Goal: Transaction & Acquisition: Book appointment/travel/reservation

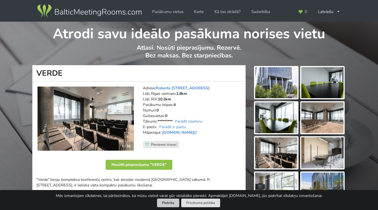
click at [174, 207] on button "Piekrītu" at bounding box center [168, 203] width 22 height 9
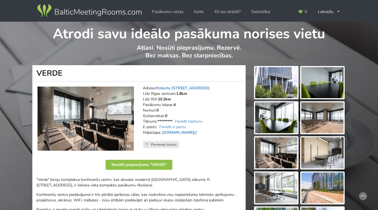
click at [230, 125] on address "Adrese: Roberta Hirša iela 1, Rīga Līdz Rīgas centram: 1.8km Līdz RIX: 10.2km P…" at bounding box center [192, 114] width 99 height 56
click at [167, 14] on link "Pasākumu vietas" at bounding box center [167, 11] width 39 height 11
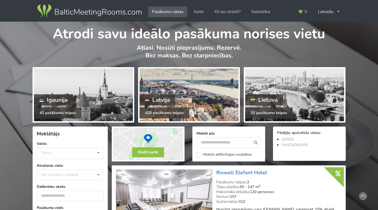
click at [173, 88] on div at bounding box center [189, 95] width 99 height 53
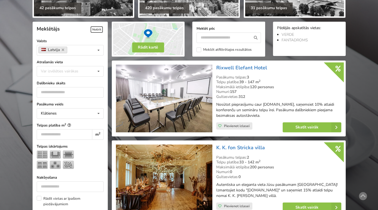
scroll to position [96, 0]
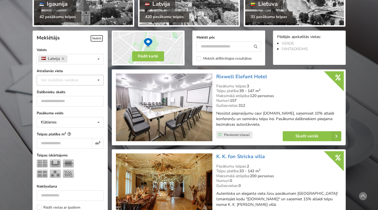
click at [71, 81] on div "Var izvēlēties vairākas" at bounding box center [64, 80] width 51 height 6
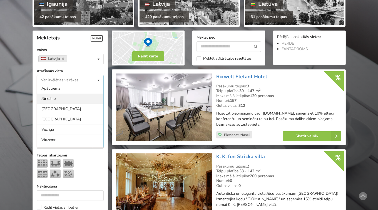
scroll to position [22, 0]
click at [66, 118] on div "Rīga" at bounding box center [70, 120] width 66 height 10
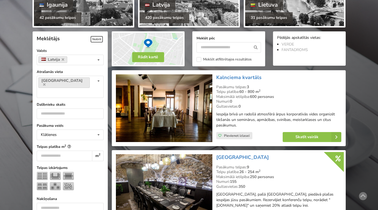
scroll to position [95, 0]
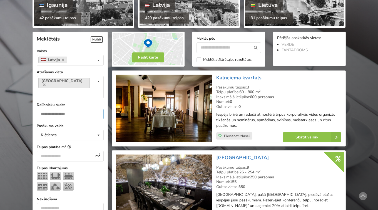
click at [80, 109] on input "number" at bounding box center [70, 114] width 67 height 11
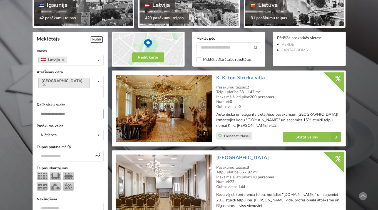
scroll to position [125, 0]
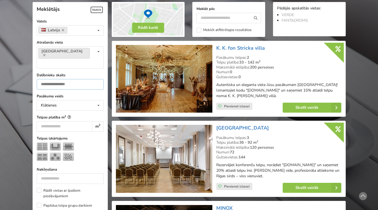
type input "**"
click at [96, 143] on div at bounding box center [70, 153] width 67 height 21
click at [42, 143] on img at bounding box center [42, 147] width 11 height 8
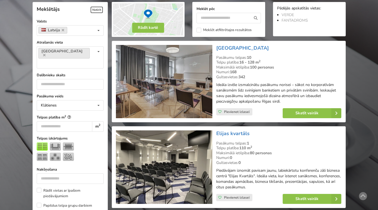
click at [330, 49] on h3 "Grand Poet Hotel" at bounding box center [278, 48] width 125 height 6
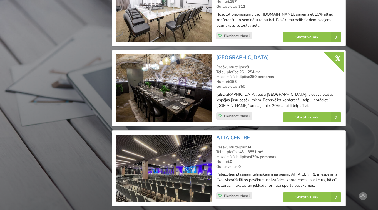
scroll to position [940, 0]
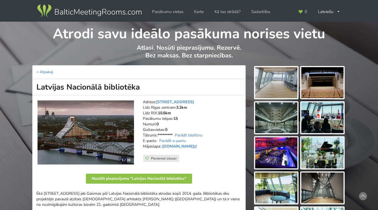
click at [268, 90] on img at bounding box center [276, 82] width 42 height 31
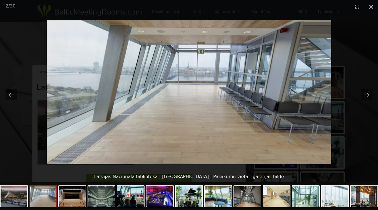
click at [371, 7] on button "Close gallery" at bounding box center [371, 6] width 14 height 13
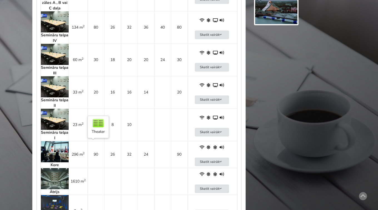
scroll to position [569, 0]
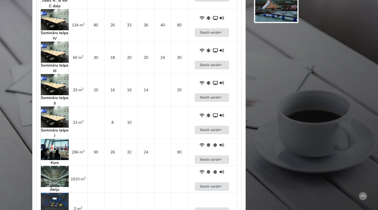
click at [57, 153] on img at bounding box center [55, 149] width 28 height 21
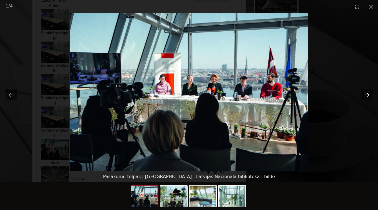
click at [365, 94] on button "Next slide" at bounding box center [367, 95] width 12 height 11
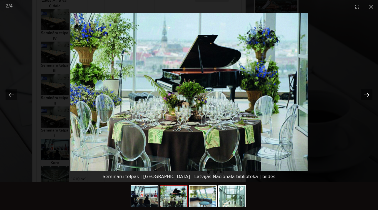
click at [365, 94] on button "Next slide" at bounding box center [367, 95] width 12 height 11
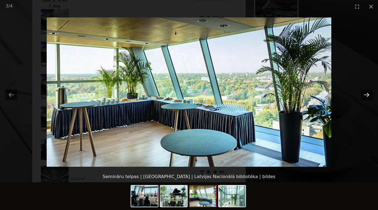
click at [365, 94] on button "Next slide" at bounding box center [367, 95] width 12 height 11
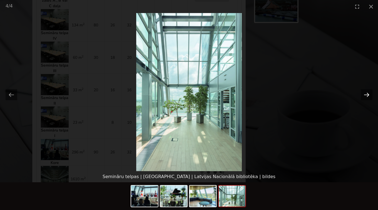
click at [365, 94] on button "Next slide" at bounding box center [367, 95] width 12 height 11
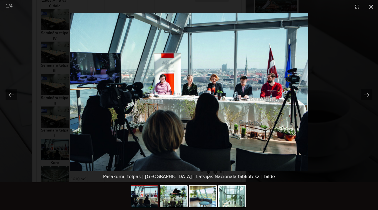
click at [370, 7] on button "Close gallery" at bounding box center [371, 6] width 14 height 13
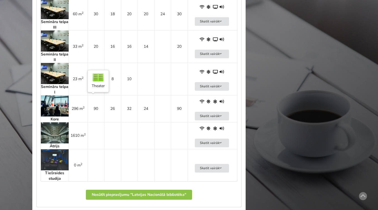
scroll to position [613, 0]
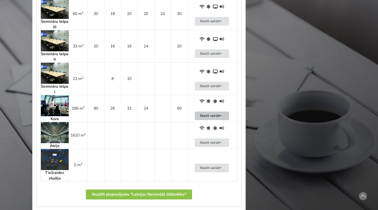
click at [221, 115] on icon at bounding box center [221, 115] width 4 height 3
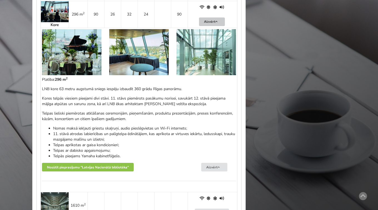
scroll to position [708, 0]
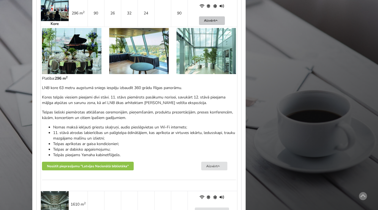
click at [140, 117] on p "Telpas lieliski piemērotas atklāšanas ceremonijām, pieņemšanām, produktu prezen…" at bounding box center [139, 115] width 194 height 11
click at [139, 117] on p "Telpas lieliski piemērotas atklāšanas ceremonijām, pieņemšanām, produktu prezen…" at bounding box center [139, 115] width 194 height 11
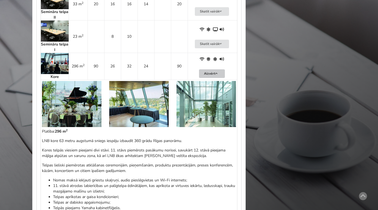
scroll to position [657, 0]
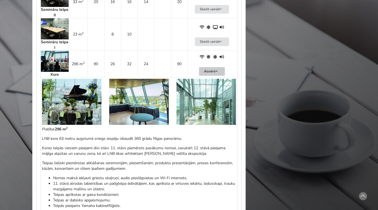
click at [71, 114] on img at bounding box center [71, 102] width 59 height 46
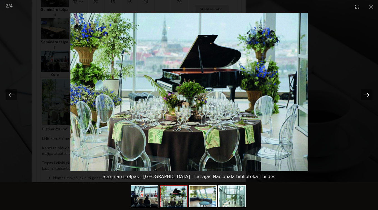
click at [366, 96] on button "Next slide" at bounding box center [367, 95] width 12 height 11
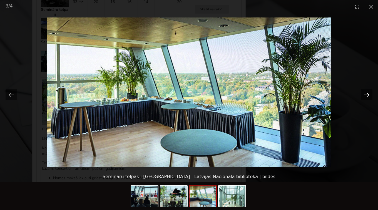
click at [366, 96] on button "Next slide" at bounding box center [367, 95] width 12 height 11
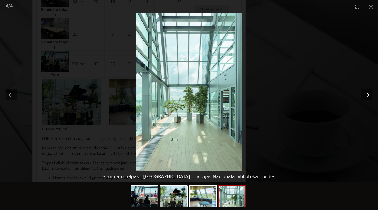
click at [366, 96] on button "Next slide" at bounding box center [367, 95] width 12 height 11
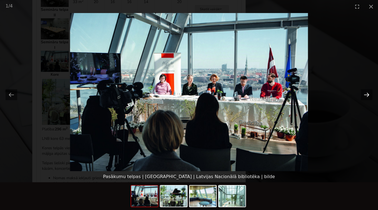
click at [366, 96] on button "Next slide" at bounding box center [367, 95] width 12 height 11
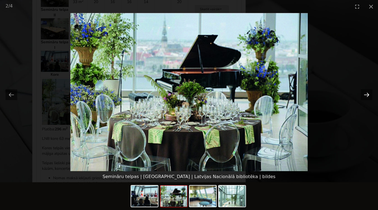
click at [366, 96] on button "Next slide" at bounding box center [367, 95] width 12 height 11
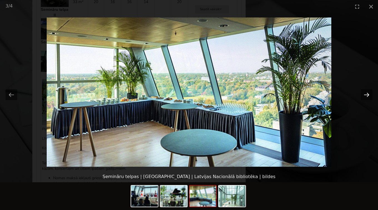
click at [366, 96] on button "Next slide" at bounding box center [367, 95] width 12 height 11
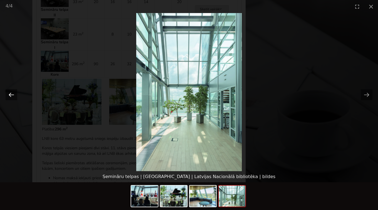
click at [9, 95] on button "Previous slide" at bounding box center [12, 95] width 12 height 11
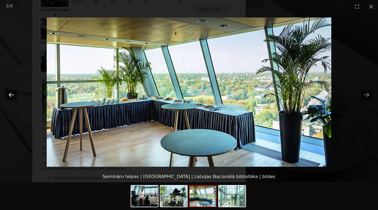
click at [9, 95] on button "Previous slide" at bounding box center [12, 95] width 12 height 11
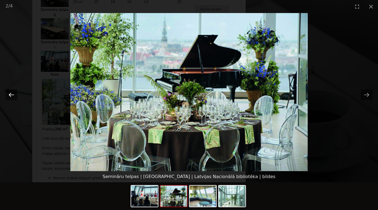
click at [9, 95] on button "Previous slide" at bounding box center [12, 95] width 12 height 11
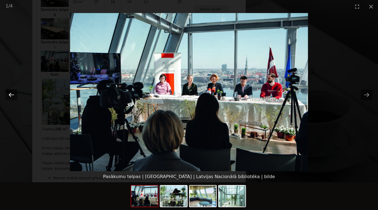
click at [9, 95] on button "Previous slide" at bounding box center [12, 95] width 12 height 11
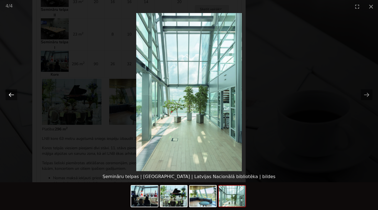
click at [9, 95] on button "Previous slide" at bounding box center [12, 95] width 12 height 11
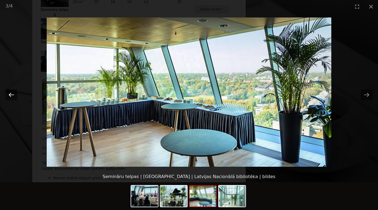
click at [9, 95] on button "Previous slide" at bounding box center [12, 95] width 12 height 11
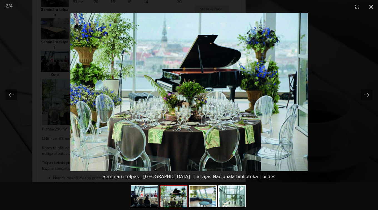
click at [370, 5] on button "Close gallery" at bounding box center [371, 6] width 14 height 13
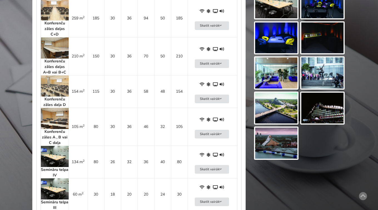
scroll to position [423, 0]
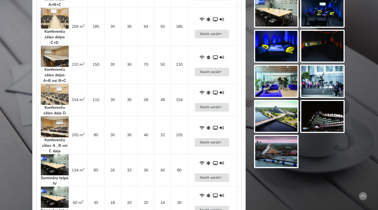
click at [58, 97] on img at bounding box center [55, 94] width 28 height 21
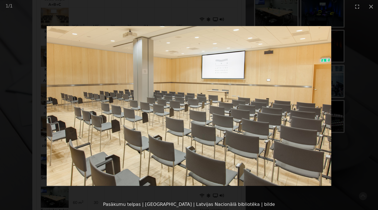
click at [361, 108] on picture at bounding box center [189, 106] width 378 height 186
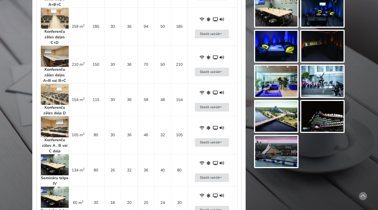
click at [58, 92] on img at bounding box center [55, 94] width 28 height 21
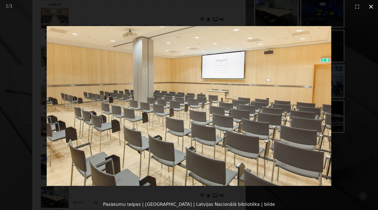
click at [371, 8] on button "Close gallery" at bounding box center [371, 6] width 14 height 13
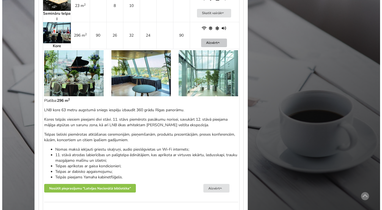
scroll to position [671, 0]
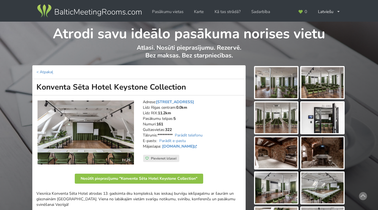
click at [269, 77] on img at bounding box center [276, 82] width 42 height 31
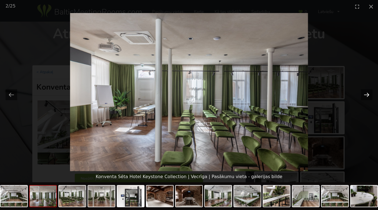
click at [367, 95] on button "Next slide" at bounding box center [367, 95] width 12 height 11
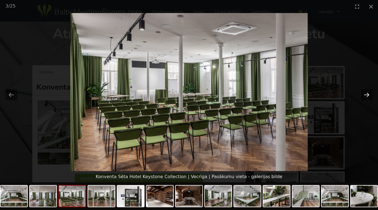
click at [367, 94] on button "Next slide" at bounding box center [367, 95] width 12 height 11
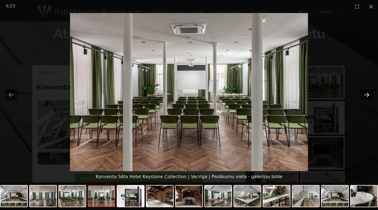
click at [367, 94] on button "Next slide" at bounding box center [367, 95] width 12 height 11
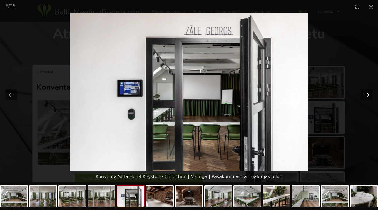
click at [367, 94] on button "Next slide" at bounding box center [367, 95] width 12 height 11
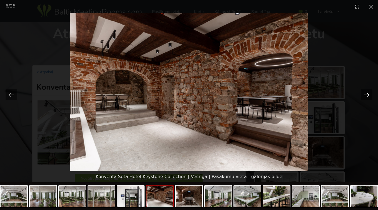
click at [367, 94] on button "Next slide" at bounding box center [367, 95] width 12 height 11
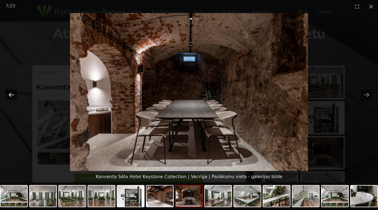
click at [10, 95] on button "Previous slide" at bounding box center [12, 95] width 12 height 11
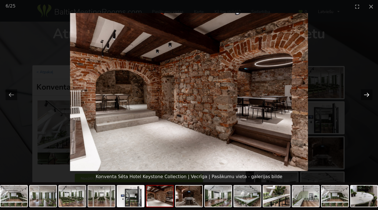
click at [368, 96] on button "Next slide" at bounding box center [367, 95] width 12 height 11
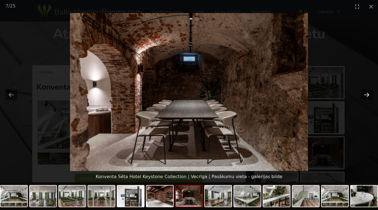
click at [368, 96] on button "Next slide" at bounding box center [367, 95] width 12 height 11
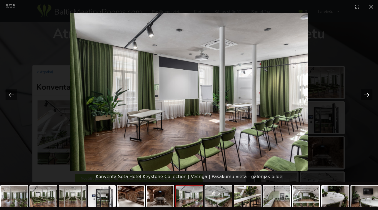
click at [368, 96] on button "Next slide" at bounding box center [367, 95] width 12 height 11
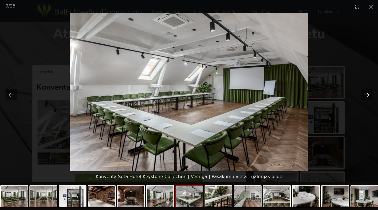
click at [368, 96] on button "Next slide" at bounding box center [367, 95] width 12 height 11
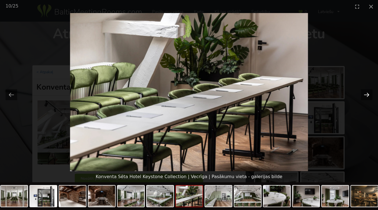
click at [368, 96] on button "Next slide" at bounding box center [367, 95] width 12 height 11
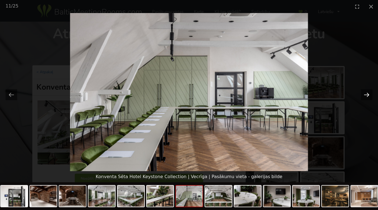
click at [368, 96] on button "Next slide" at bounding box center [367, 95] width 12 height 11
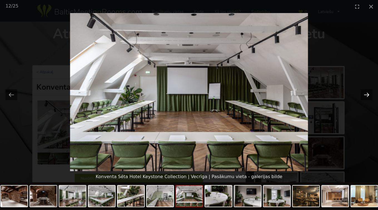
click at [368, 96] on button "Next slide" at bounding box center [367, 95] width 12 height 11
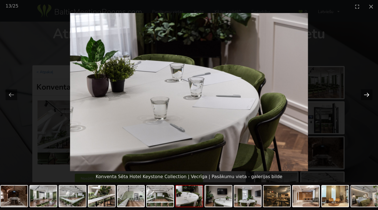
click at [368, 96] on button "Next slide" at bounding box center [367, 95] width 12 height 11
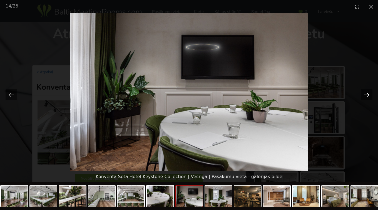
click at [368, 96] on button "Next slide" at bounding box center [367, 95] width 12 height 11
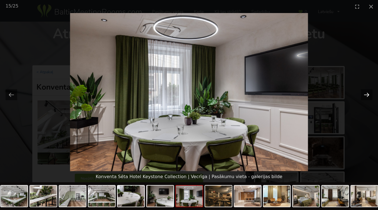
click at [368, 96] on button "Next slide" at bounding box center [367, 95] width 12 height 11
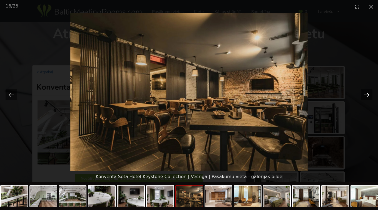
click at [368, 96] on button "Next slide" at bounding box center [367, 95] width 12 height 11
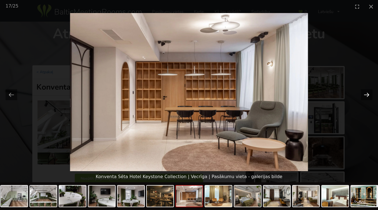
click at [368, 96] on button "Next slide" at bounding box center [367, 95] width 12 height 11
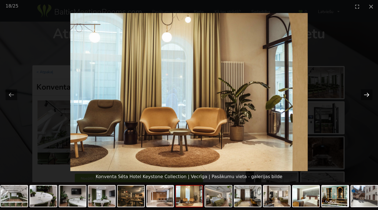
click at [368, 96] on button "Next slide" at bounding box center [367, 95] width 12 height 11
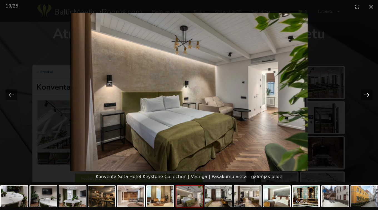
click at [368, 96] on button "Next slide" at bounding box center [367, 95] width 12 height 11
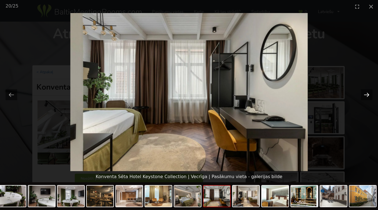
click at [368, 96] on button "Next slide" at bounding box center [367, 95] width 12 height 11
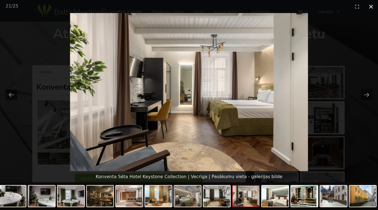
click at [372, 8] on button "Close gallery" at bounding box center [371, 6] width 14 height 13
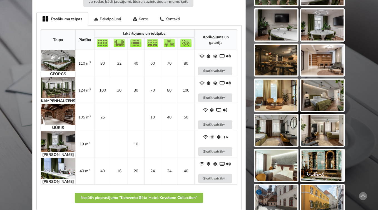
scroll to position [272, 0]
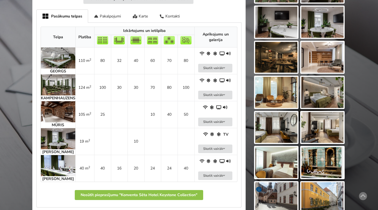
click at [66, 83] on img at bounding box center [58, 85] width 34 height 21
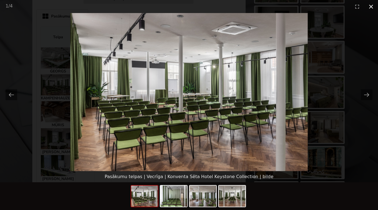
click at [370, 7] on button "Close gallery" at bounding box center [371, 6] width 14 height 13
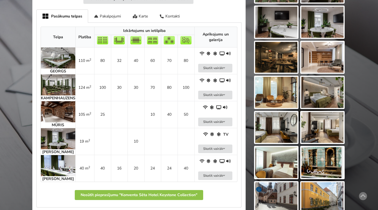
click at [64, 165] on img at bounding box center [58, 165] width 34 height 21
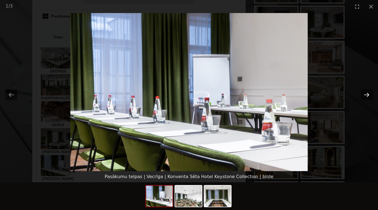
click at [368, 96] on button "Next slide" at bounding box center [367, 95] width 12 height 11
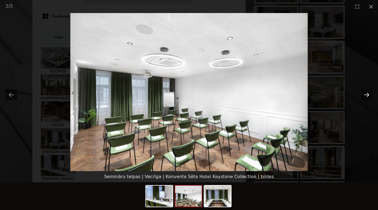
click at [368, 96] on button "Next slide" at bounding box center [367, 95] width 12 height 11
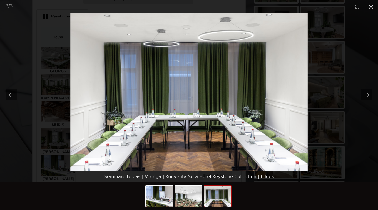
click at [372, 7] on button "Close gallery" at bounding box center [371, 6] width 14 height 13
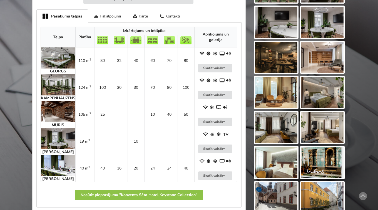
click at [64, 111] on img at bounding box center [58, 111] width 34 height 21
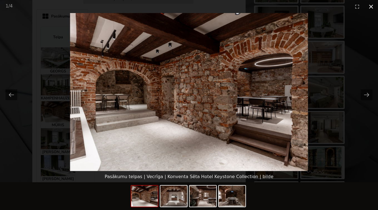
click at [369, 6] on button "Close gallery" at bounding box center [371, 6] width 14 height 13
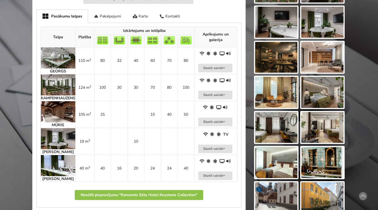
click at [60, 59] on img at bounding box center [58, 58] width 34 height 21
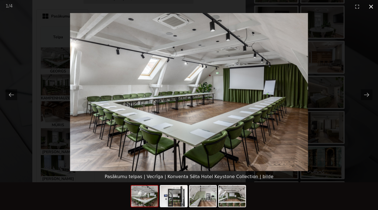
click at [372, 8] on button "Close gallery" at bounding box center [371, 6] width 14 height 13
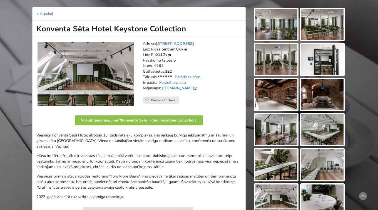
scroll to position [56, 0]
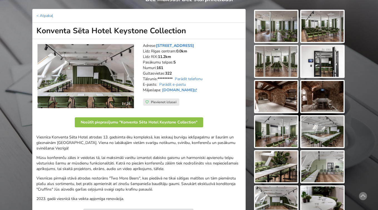
drag, startPoint x: 204, startPoint y: 45, endPoint x: 158, endPoint y: 48, distance: 45.9
click at [158, 48] on address "Adrese: Kalēju iela 9/11, Vecrīga Līdz Rīgas centram: 0.0km Līdz RIX: 11.2km Pa…" at bounding box center [192, 71] width 99 height 56
copy link "Kalēju iela 9/11, Vecrīga"
click at [219, 57] on address "Adrese: Kalēju iela 9/11, Vecrīga Līdz Rīgas centram: 0.0km Līdz RIX: 11.2km Pa…" at bounding box center [192, 71] width 99 height 56
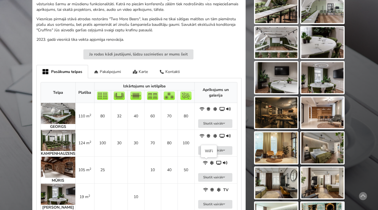
scroll to position [217, 0]
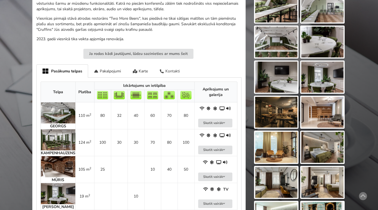
click at [172, 72] on div "Kontakti" at bounding box center [170, 71] width 32 height 13
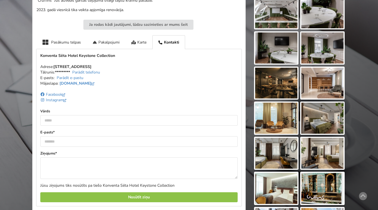
scroll to position [246, 0]
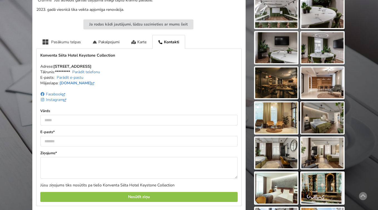
click at [66, 45] on div "Pasākumu telpas" at bounding box center [61, 42] width 50 height 14
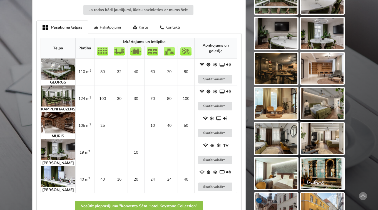
scroll to position [260, 0]
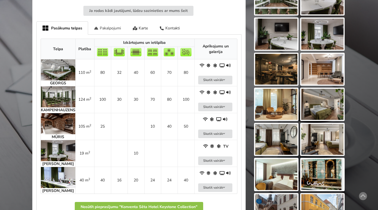
click at [111, 28] on div "Pakalpojumi" at bounding box center [107, 27] width 39 height 13
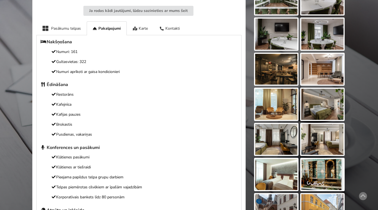
click at [69, 93] on p "Restorāns" at bounding box center [139, 95] width 197 height 6
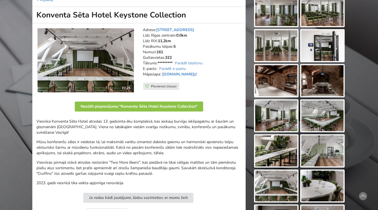
scroll to position [71, 0]
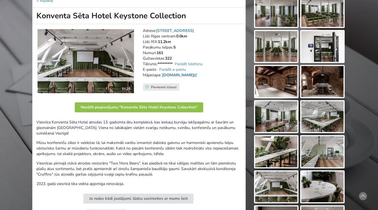
click at [195, 76] on link "konventaseta.keystonecollection.com" at bounding box center [180, 75] width 36 height 5
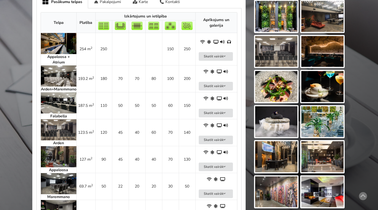
scroll to position [285, 0]
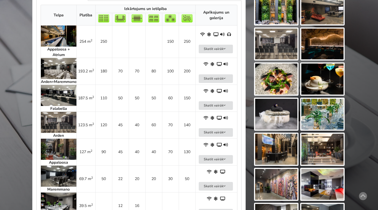
click at [66, 95] on img at bounding box center [59, 95] width 36 height 21
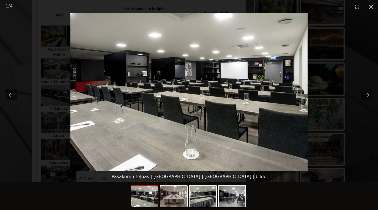
click at [373, 7] on button "Close gallery" at bounding box center [371, 6] width 14 height 13
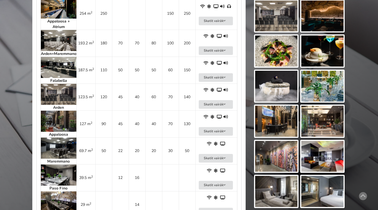
scroll to position [319, 0]
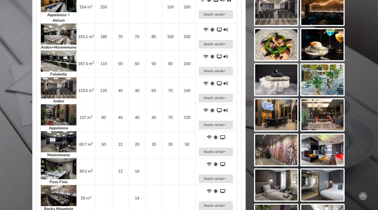
click at [56, 117] on img at bounding box center [59, 115] width 36 height 21
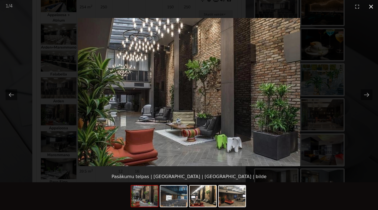
click at [369, 7] on button "Close gallery" at bounding box center [371, 6] width 14 height 13
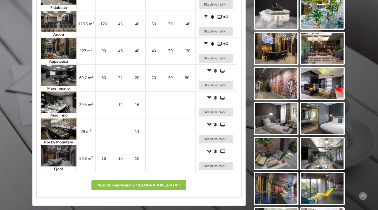
scroll to position [387, 0]
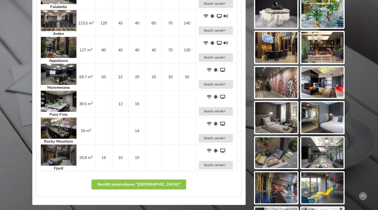
click at [67, 156] on img at bounding box center [59, 155] width 36 height 21
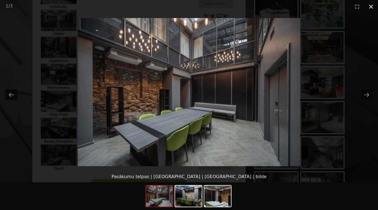
click at [372, 7] on button "Close gallery" at bounding box center [371, 6] width 14 height 13
